Goal: Information Seeking & Learning: Find specific fact

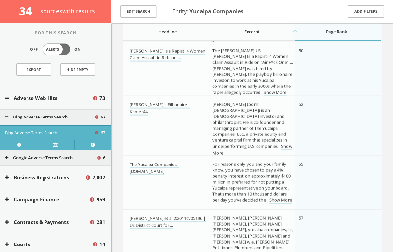
scroll to position [1264, 0]
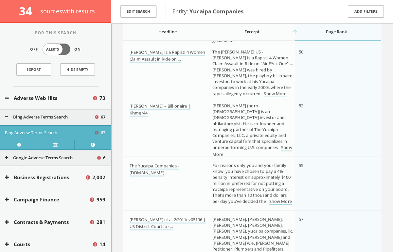
click at [277, 203] on link "Show More" at bounding box center [280, 202] width 23 height 7
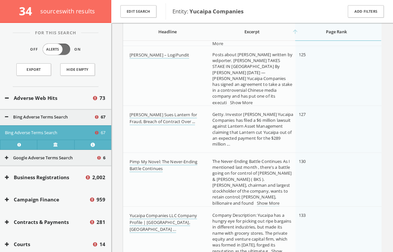
scroll to position [3179, 0]
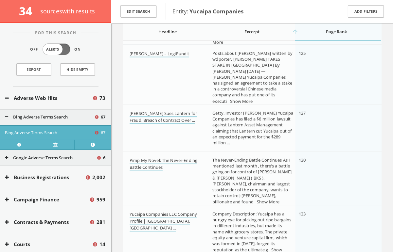
click at [159, 119] on link "[PERSON_NAME] Sues Lantern for Fraud, Breach of Contract Over ..." at bounding box center [162, 117] width 67 height 14
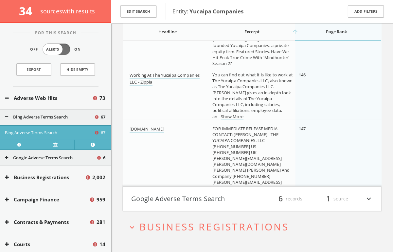
scroll to position [3647, 0]
click at [70, 100] on button "Adverse Web Hits" at bounding box center [48, 98] width 87 height 8
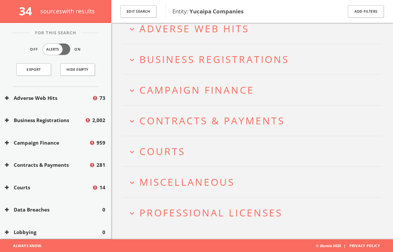
click at [64, 98] on button "Adverse Web Hits" at bounding box center [48, 98] width 87 height 8
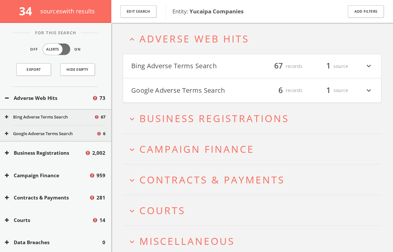
click at [66, 133] on button "Google Adverse Terms Search" at bounding box center [50, 134] width 91 height 7
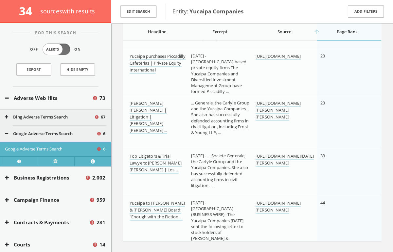
scroll to position [228, 0]
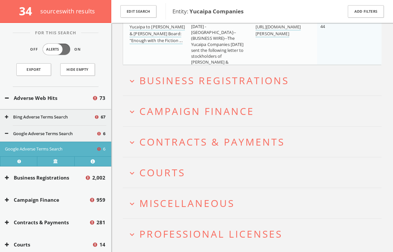
click at [173, 112] on span "Campaign Finance" at bounding box center [196, 111] width 115 height 13
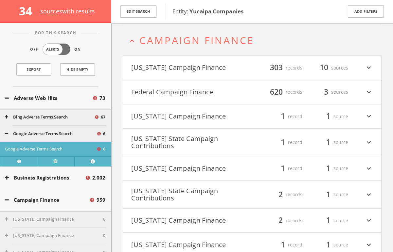
scroll to position [475, 0]
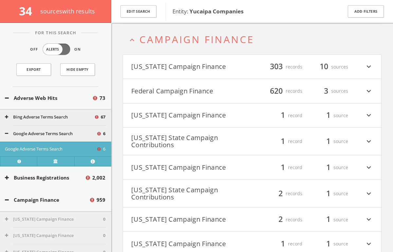
click at [168, 94] on html "Search History Alerts Votes [PERSON_NAME] Edit Profile Change Password Security…" at bounding box center [196, 36] width 393 height 1023
click at [165, 91] on button "Federal Campaign Finance" at bounding box center [191, 91] width 121 height 11
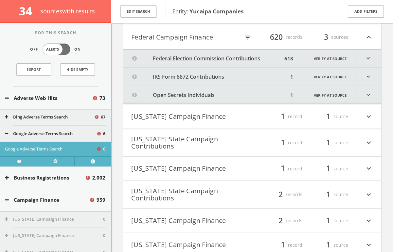
scroll to position [529, 0]
click at [248, 37] on icon "filter_list" at bounding box center [247, 36] width 7 height 7
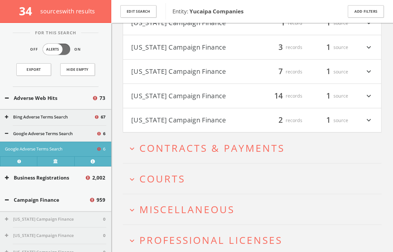
scroll to position [821, 0]
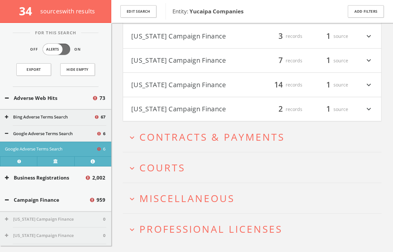
type input "duke"
click at [198, 162] on button "expand_more Courts" at bounding box center [254, 167] width 254 height 11
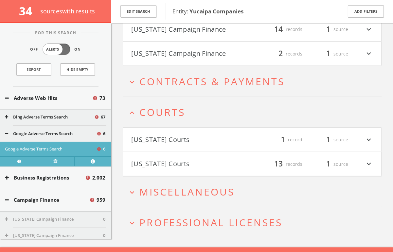
click at [187, 138] on h4 "[US_STATE] Courts filter_list 1 record 1 source expand_more" at bounding box center [252, 140] width 258 height 24
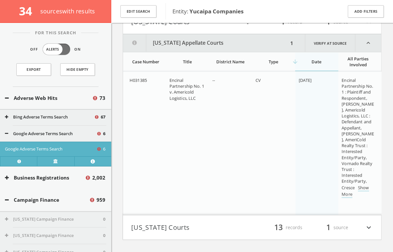
scroll to position [998, 0]
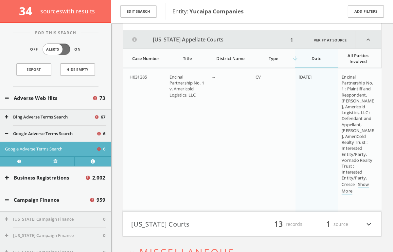
click at [199, 219] on button "[US_STATE] Courts" at bounding box center [191, 224] width 121 height 11
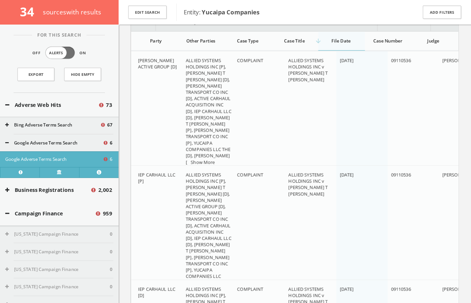
scroll to position [1108, 0]
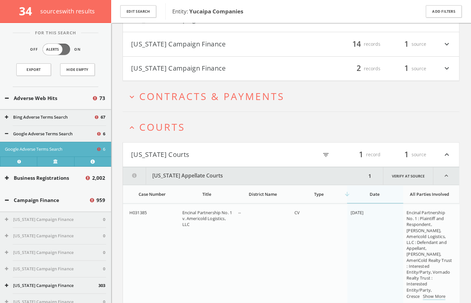
click at [239, 252] on td "--" at bounding box center [263, 254] width 56 height 101
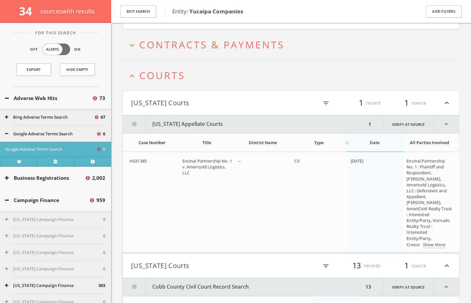
scroll to position [871, 0]
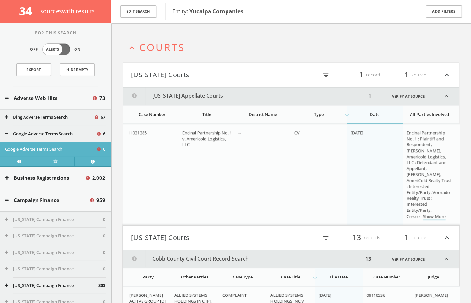
click at [210, 236] on button "[US_STATE] Courts" at bounding box center [211, 237] width 160 height 11
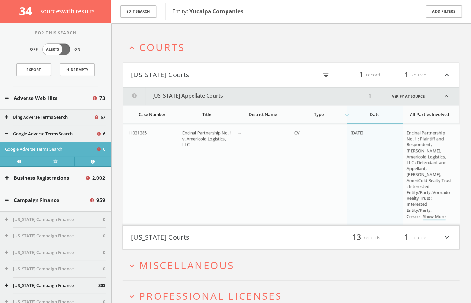
click at [149, 74] on button "[US_STATE] Courts" at bounding box center [211, 74] width 160 height 11
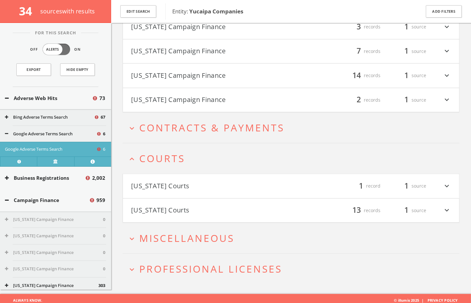
click at [149, 213] on h4 "[US_STATE] Courts filter_list 13 records 1 source expand_more" at bounding box center [291, 210] width 336 height 24
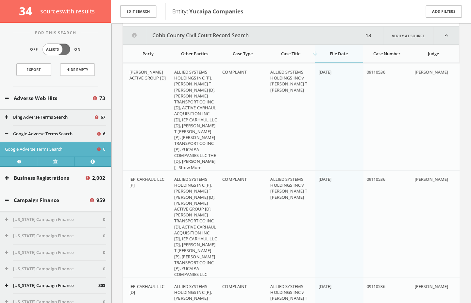
click at [345, 51] on div "arrow_downward File Date" at bounding box center [338, 54] width 41 height 6
click at [345, 51] on div "arrow_upward File Date" at bounding box center [338, 54] width 41 height 6
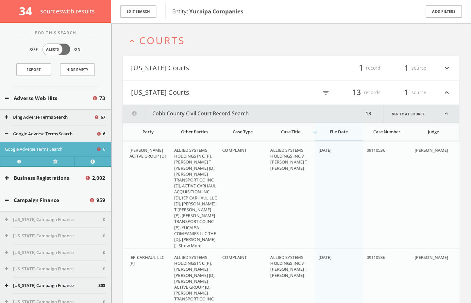
click at [328, 66] on div "filter_list 1 record 1 source expand_more" at bounding box center [371, 67] width 160 height 11
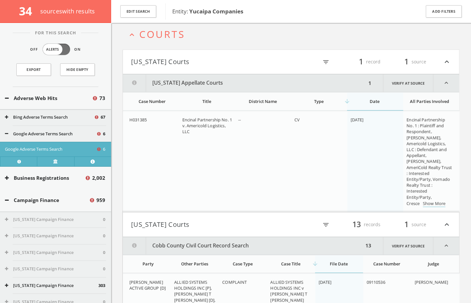
scroll to position [883, 0]
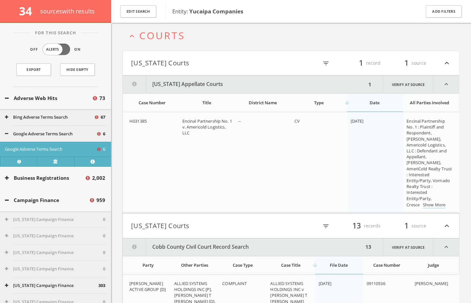
click at [285, 58] on button "[US_STATE] Courts" at bounding box center [211, 63] width 160 height 11
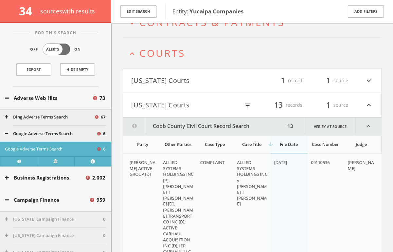
click at [180, 100] on button "[US_STATE] Courts" at bounding box center [185, 105] width 109 height 11
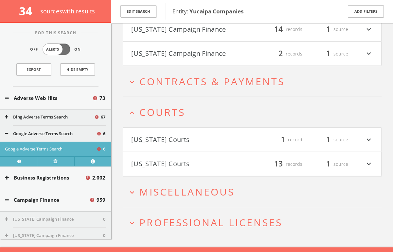
click at [161, 134] on button "[US_STATE] Courts" at bounding box center [191, 139] width 121 height 11
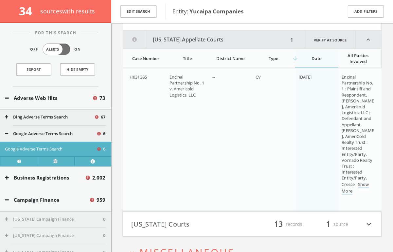
click at [241, 212] on h4 "[US_STATE] Courts filter_list 13 records 1 source expand_more" at bounding box center [252, 224] width 258 height 24
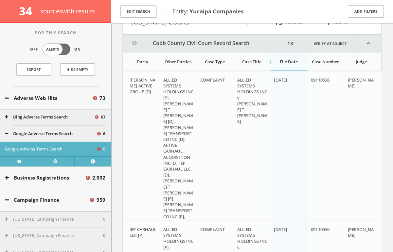
scroll to position [1203, 0]
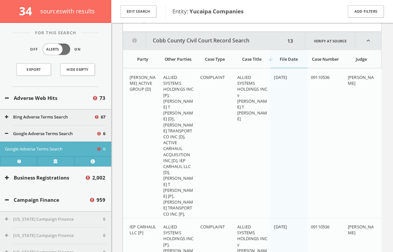
click at [178, 32] on button "Cobb County Civil Court Record Search" at bounding box center [204, 41] width 162 height 18
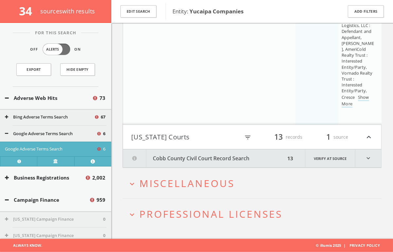
scroll to position [1076, 0]
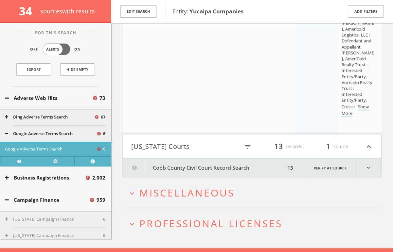
click at [167, 178] on h2 "expand_more Miscellaneous" at bounding box center [252, 193] width 259 height 30
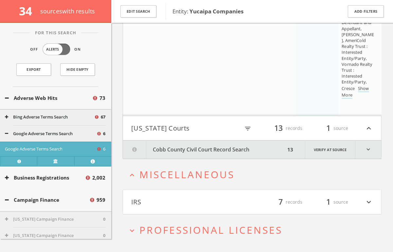
scroll to position [1100, 0]
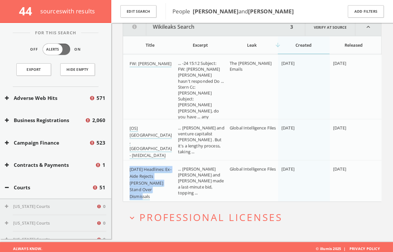
drag, startPoint x: 163, startPoint y: 188, endPoint x: 124, endPoint y: 165, distance: 45.8
click at [124, 165] on td "Today's Headlines: Ex-Aide Rejects Gonzales Stand Over Dismissals" at bounding box center [149, 183] width 52 height 45
copy link "Today's Headlines: Ex-Aide Rejects Gonzales Stand Over Dismissals"
click at [205, 110] on span "... -24 15:12 Subject: FW: Ron Burkle Andy hasn't responded Do ... Stern Cc: Am…" at bounding box center [201, 101] width 46 height 83
drag, startPoint x: 154, startPoint y: 189, endPoint x: 129, endPoint y: 167, distance: 33.1
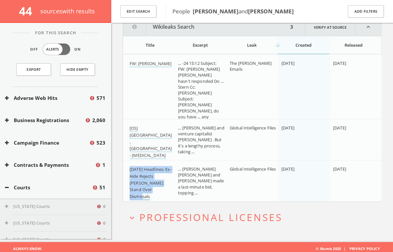
click at [129, 167] on div "Today's Headlines: Ex-Aide Rejects Gonzales Stand Over Dismissals" at bounding box center [150, 183] width 43 height 34
copy link "Today's Headlines: Ex-Aide Rejects Gonzales Stand Over Dismissals"
drag, startPoint x: 183, startPoint y: 165, endPoint x: 202, endPoint y: 187, distance: 28.5
click at [202, 187] on span "... KATHARINE Q. SEELYE Ronald W. Burkle and Eli Broad made a last-minute bid, …" at bounding box center [201, 181] width 46 height 30
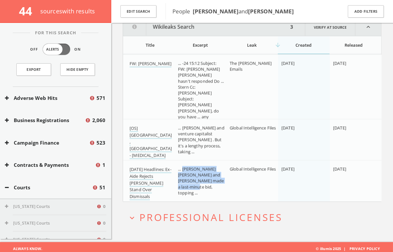
drag, startPoint x: 202, startPoint y: 191, endPoint x: 194, endPoint y: 172, distance: 20.5
click at [194, 172] on span "... KATHARINE Q. SEELYE Ronald W. Burkle and Eli Broad made a last-minute bid, …" at bounding box center [201, 181] width 46 height 30
copy span "Ronald W. Burkle and Eli Broad made a last-minute bid, topping"
